Goal: Participate in discussion: Engage in conversation with other users on a specific topic

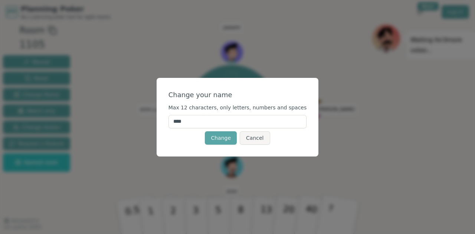
click at [222, 121] on input "****" at bounding box center [238, 121] width 139 height 13
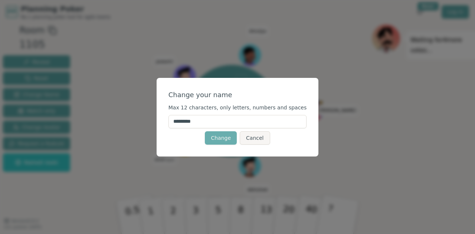
type input "*********"
click at [231, 138] on button "Change" at bounding box center [221, 137] width 32 height 13
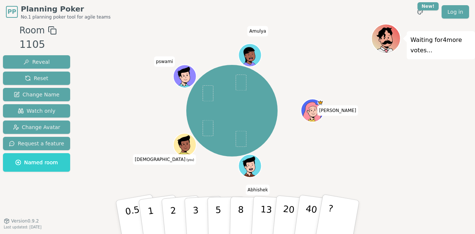
click at [183, 141] on icon at bounding box center [184, 142] width 12 height 13
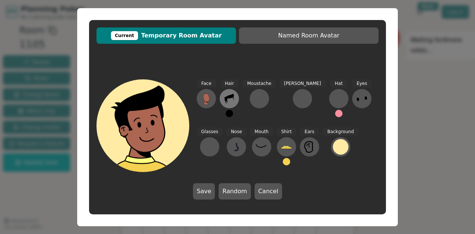
click at [232, 100] on icon at bounding box center [230, 99] width 12 height 12
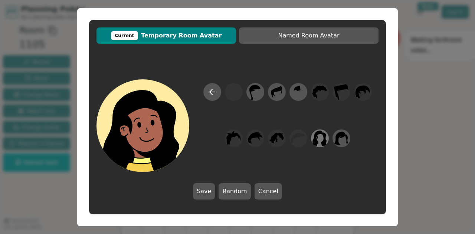
click at [325, 139] on icon at bounding box center [320, 139] width 14 height 16
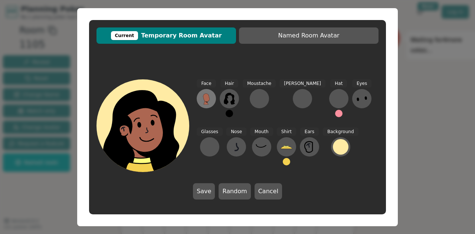
click at [206, 91] on button at bounding box center [206, 98] width 19 height 19
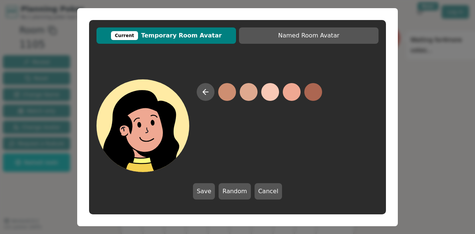
click at [296, 93] on button at bounding box center [292, 92] width 18 height 18
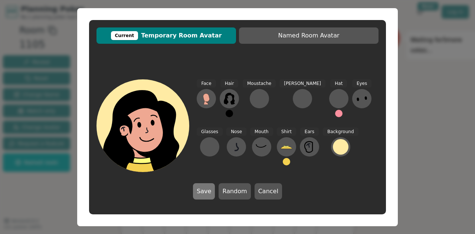
click at [208, 190] on button "Save" at bounding box center [204, 191] width 22 height 16
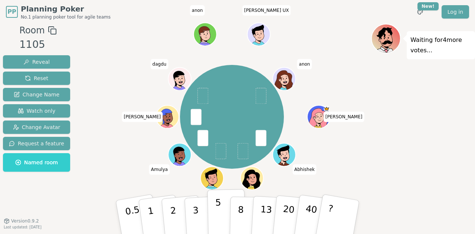
click at [226, 219] on button "5" at bounding box center [227, 217] width 38 height 56
click at [365, 72] on div "[PERSON_NAME] Abhishek [PERSON_NAME] (you) pswami Amulya [PERSON_NAME] anon [PE…" at bounding box center [232, 117] width 278 height 160
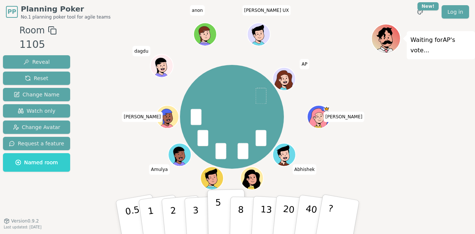
click at [217, 209] on p "5" at bounding box center [218, 218] width 6 height 40
click at [240, 215] on p "8" at bounding box center [241, 217] width 6 height 40
click at [219, 214] on p "5" at bounding box center [218, 218] width 6 height 40
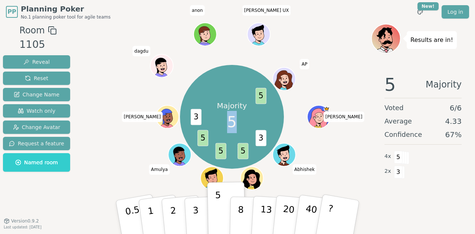
drag, startPoint x: 314, startPoint y: 126, endPoint x: 310, endPoint y: 158, distance: 32.8
click at [310, 158] on div "Majority 5 3 5 5 5 3 5 [PERSON_NAME] Abhishek [PERSON_NAME] (you) pswami Amulya…" at bounding box center [232, 117] width 278 height 160
click at [334, 156] on div "Majority 5 3 5 5 5 3 5 [PERSON_NAME] Abhishek [PERSON_NAME] (you) pswami Amulya…" at bounding box center [232, 117] width 278 height 160
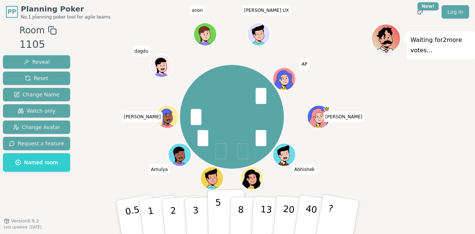
click at [218, 214] on p "5" at bounding box center [218, 218] width 6 height 40
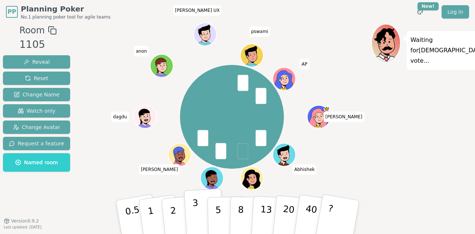
click at [193, 215] on button "3" at bounding box center [204, 218] width 40 height 58
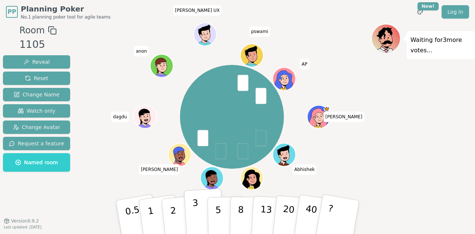
click at [198, 219] on p "3" at bounding box center [196, 218] width 8 height 40
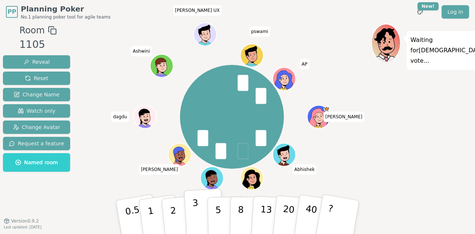
click at [201, 222] on button "3" at bounding box center [204, 218] width 40 height 58
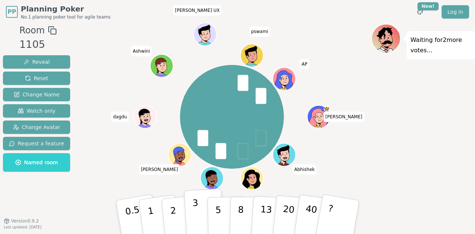
click at [200, 212] on button "3" at bounding box center [204, 218] width 40 height 58
